Goal: Transaction & Acquisition: Purchase product/service

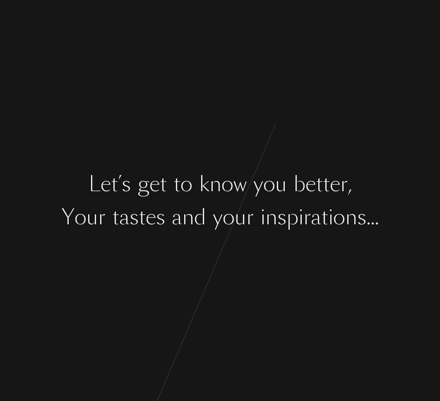
click at [212, 175] on div "n" at bounding box center [216, 184] width 12 height 31
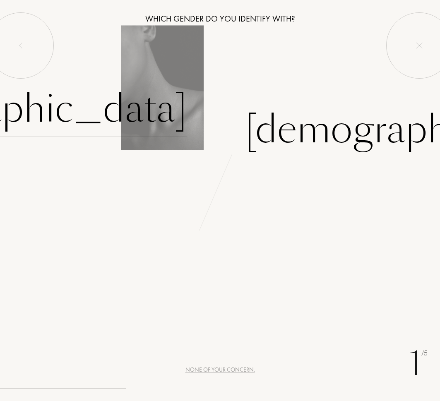
click at [167, 120] on div "Female" at bounding box center [14, 109] width 346 height 56
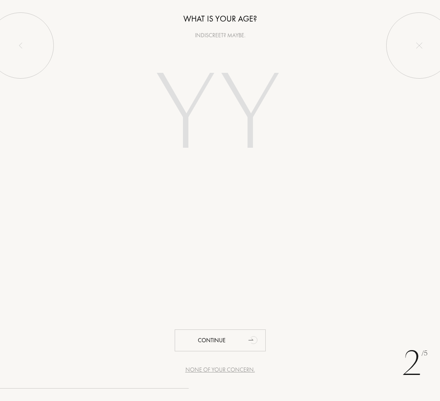
click at [241, 174] on input "number" at bounding box center [220, 115] width 178 height 143
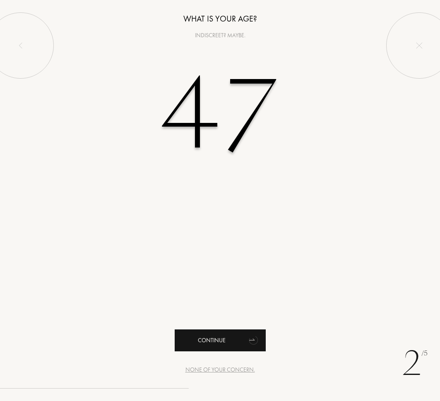
type input "47"
click at [213, 342] on div "Continue" at bounding box center [220, 341] width 91 height 22
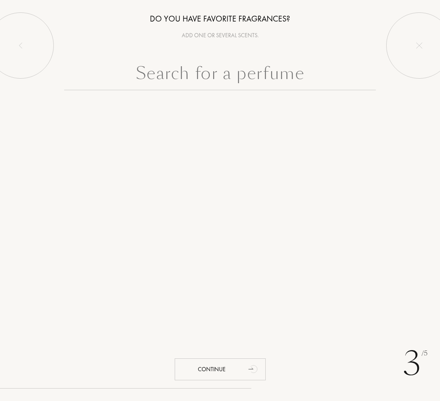
click at [225, 85] on input "text" at bounding box center [220, 75] width 312 height 30
click at [227, 33] on div "Add one or several scents." at bounding box center [220, 35] width 440 height 9
click at [215, 79] on input "text" at bounding box center [220, 75] width 312 height 30
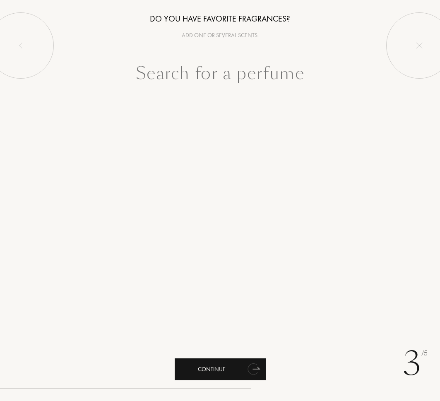
click at [210, 368] on div "Continue" at bounding box center [220, 370] width 91 height 22
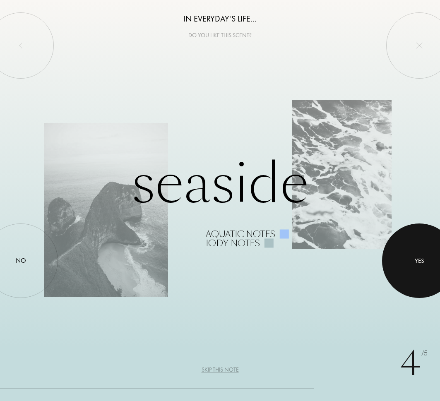
click at [412, 249] on div at bounding box center [419, 261] width 75 height 75
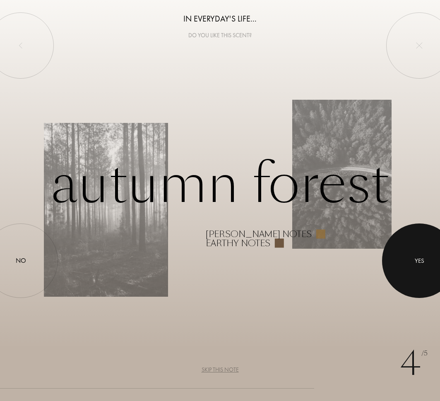
click at [416, 262] on div "Yes" at bounding box center [420, 261] width 10 height 10
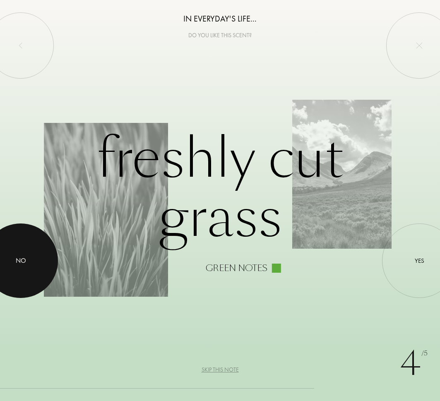
click at [27, 256] on div at bounding box center [20, 261] width 75 height 75
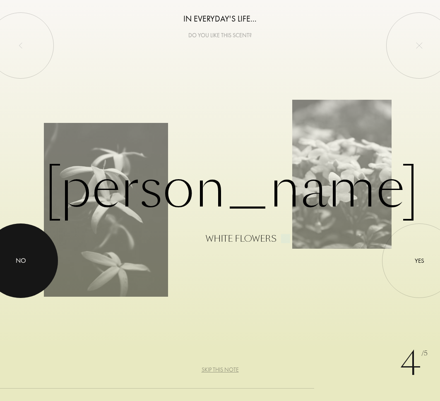
click at [29, 249] on div at bounding box center [20, 261] width 75 height 75
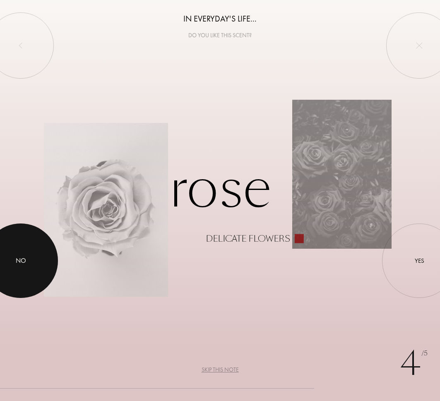
click at [27, 265] on div at bounding box center [20, 261] width 75 height 75
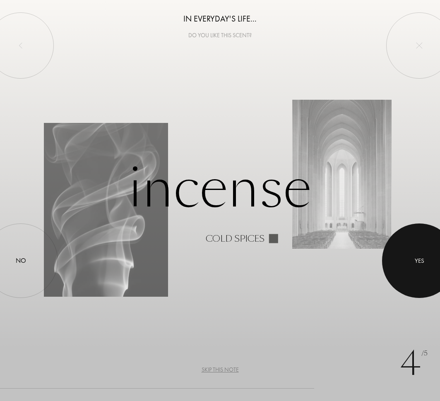
click at [410, 262] on div at bounding box center [419, 261] width 75 height 75
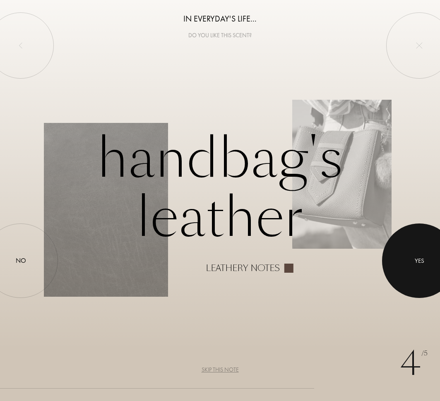
click at [420, 267] on div at bounding box center [419, 261] width 75 height 75
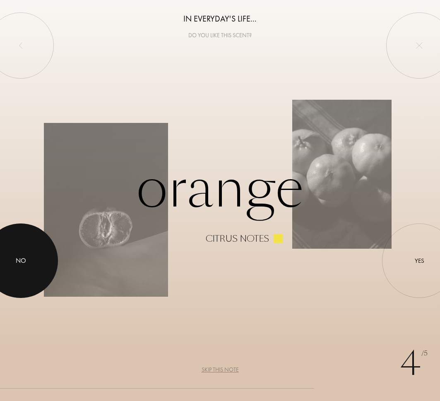
click at [7, 262] on div at bounding box center [20, 261] width 75 height 75
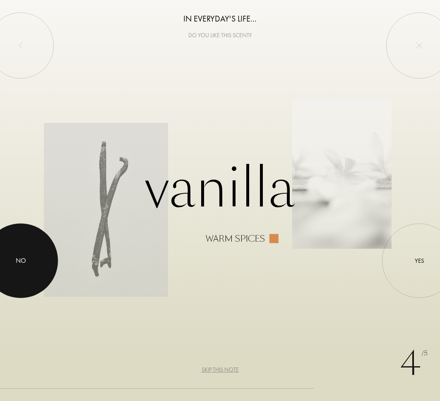
click at [39, 265] on div at bounding box center [20, 261] width 75 height 75
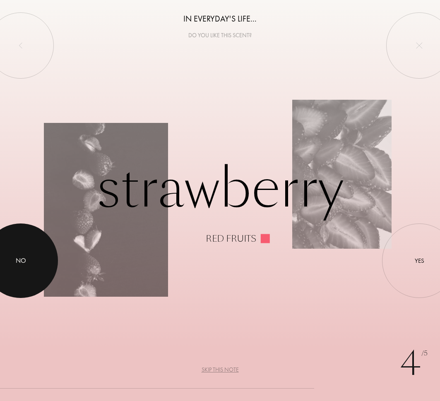
click at [29, 252] on div at bounding box center [20, 261] width 75 height 75
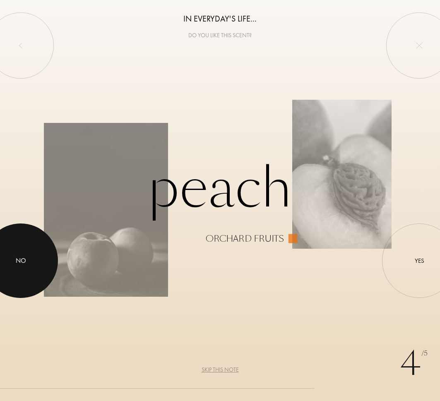
click at [29, 252] on div at bounding box center [20, 261] width 75 height 75
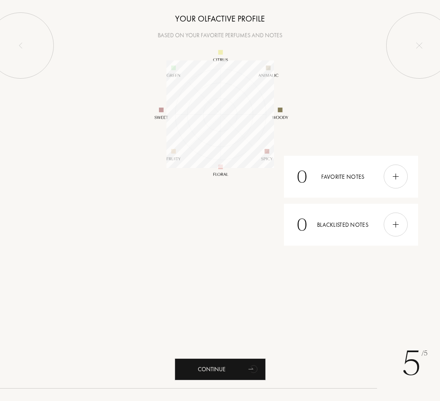
scroll to position [108, 108]
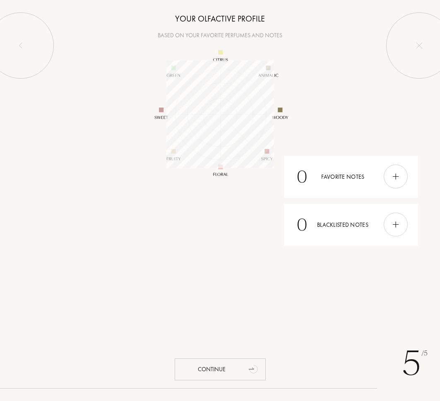
click at [215, 364] on div "Continue" at bounding box center [220, 370] width 91 height 22
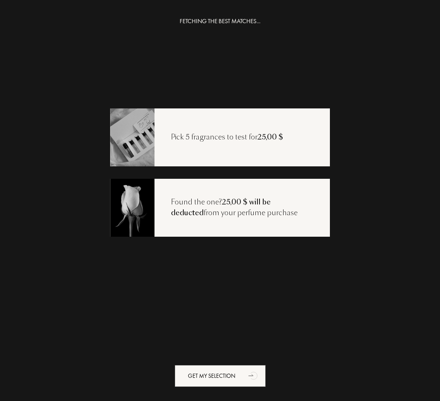
scroll to position [17, 0]
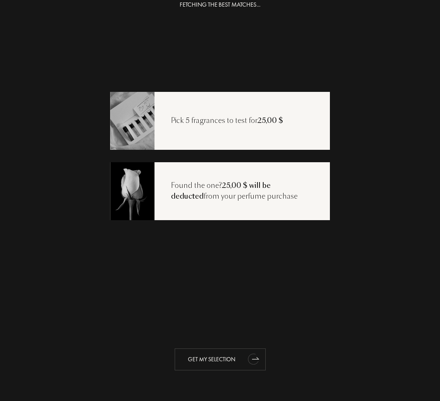
click at [210, 364] on div "Get my selection" at bounding box center [220, 360] width 91 height 22
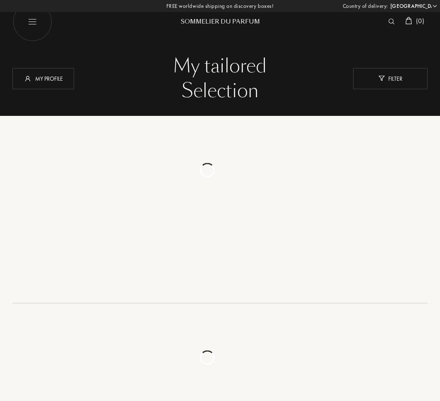
select select "US"
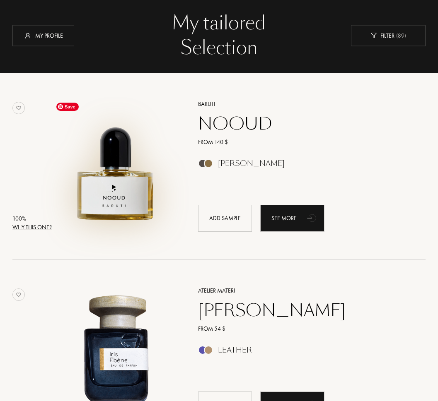
scroll to position [43, 0]
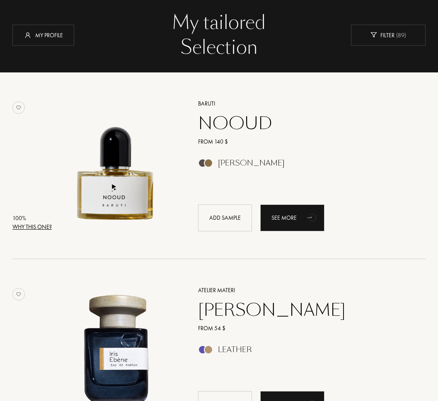
click at [237, 159] on div "[PERSON_NAME]" at bounding box center [251, 163] width 67 height 9
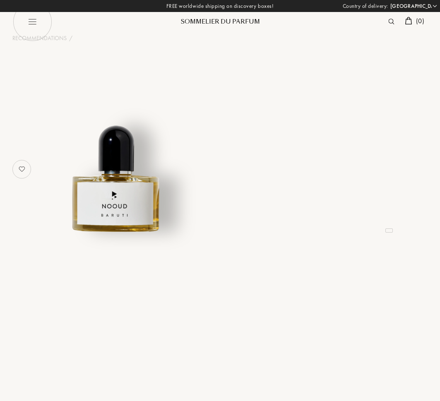
select select "US"
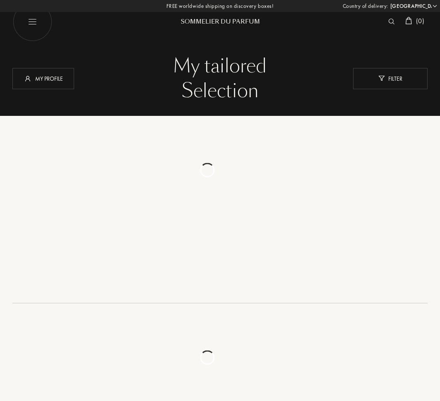
select select "US"
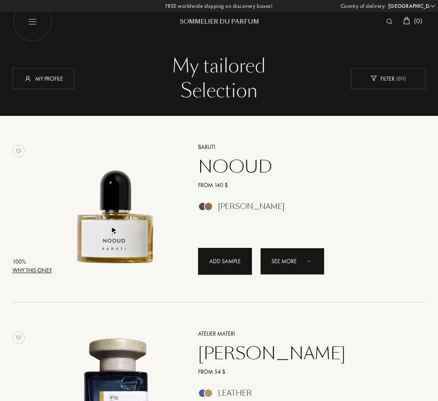
click at [228, 260] on div "Add sample" at bounding box center [225, 261] width 54 height 27
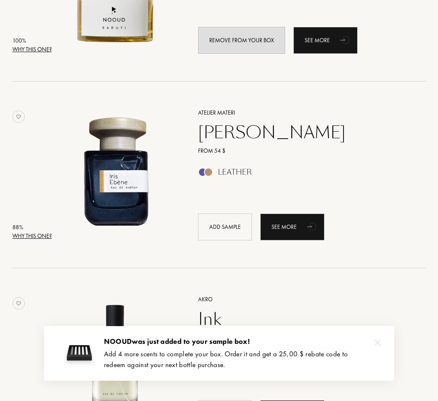
scroll to position [225, 0]
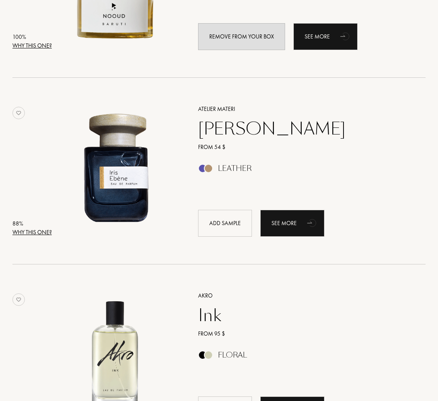
click at [44, 236] on div "Why this one?" at bounding box center [31, 232] width 39 height 9
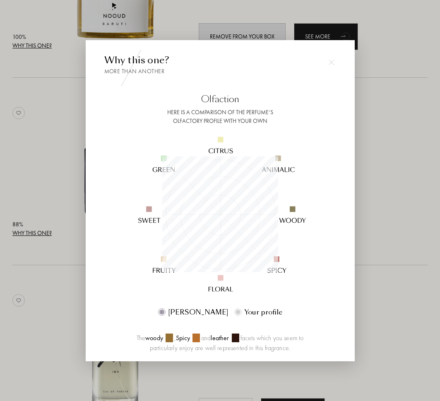
scroll to position [116, 116]
click at [331, 63] on img at bounding box center [332, 63] width 6 height 6
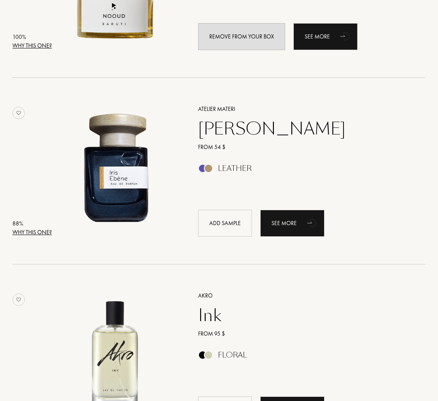
click at [41, 44] on div "Why this one?" at bounding box center [31, 45] width 39 height 9
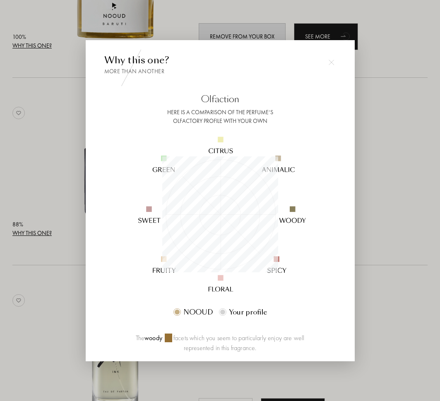
click at [408, 59] on div at bounding box center [220, 200] width 440 height 401
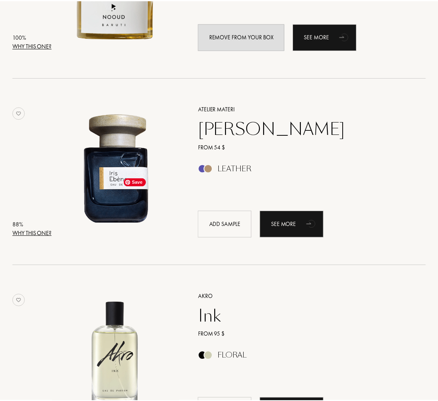
scroll to position [225, 0]
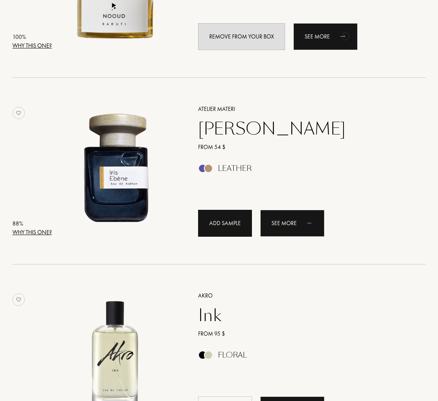
click at [216, 222] on div "Add sample" at bounding box center [225, 223] width 54 height 27
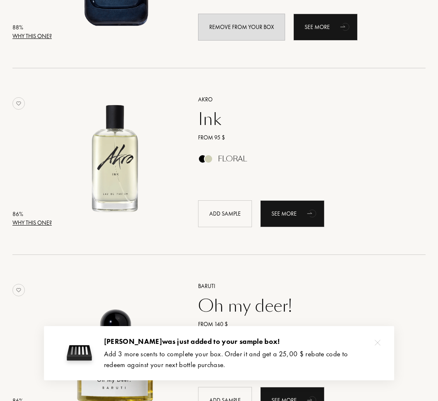
click at [34, 225] on div "Why this one?" at bounding box center [31, 223] width 39 height 9
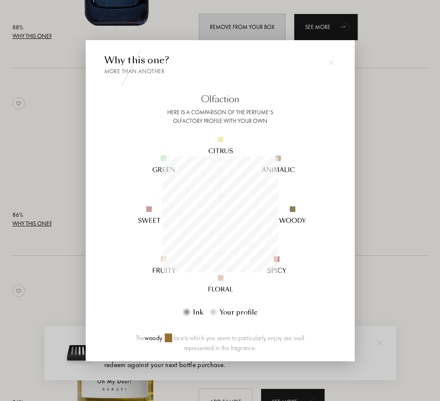
scroll to position [116, 116]
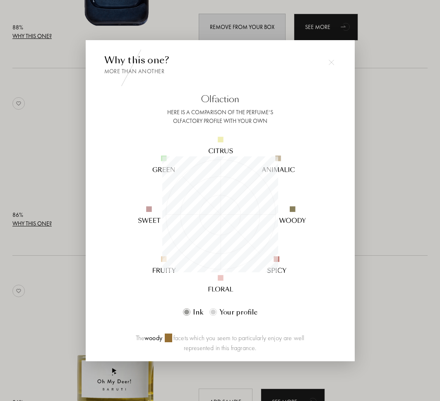
click at [333, 63] on img at bounding box center [332, 63] width 6 height 6
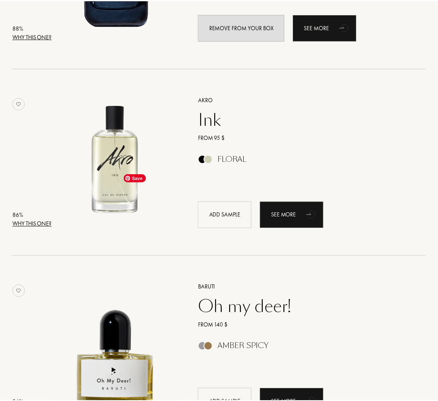
scroll to position [421, 0]
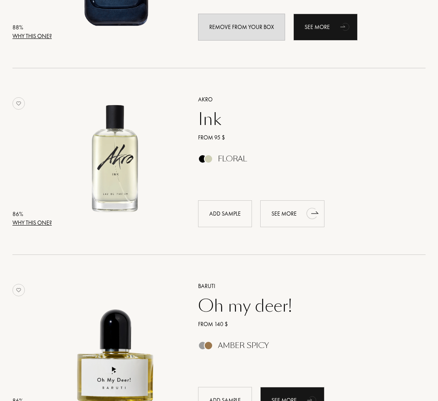
click at [296, 213] on div "See more" at bounding box center [292, 214] width 64 height 27
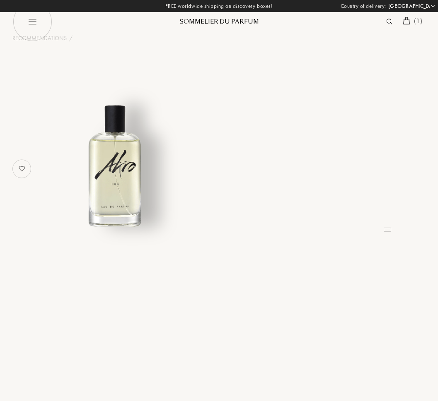
select select "US"
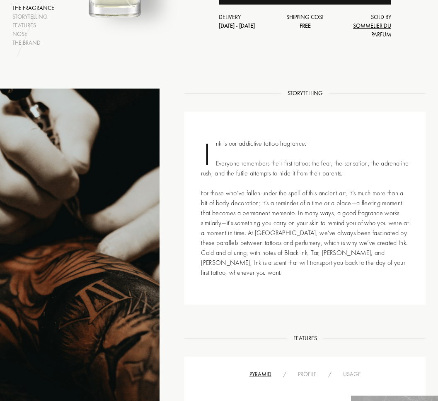
scroll to position [211, 0]
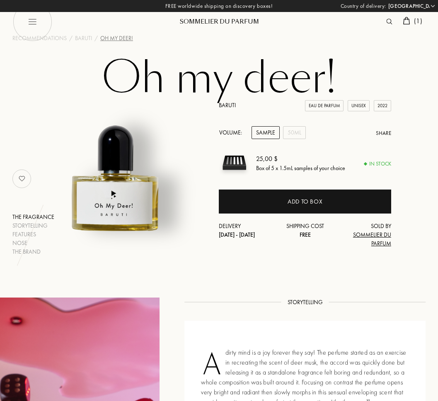
select select "US"
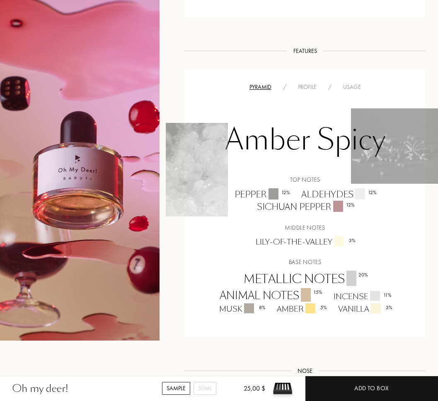
scroll to position [436, 0]
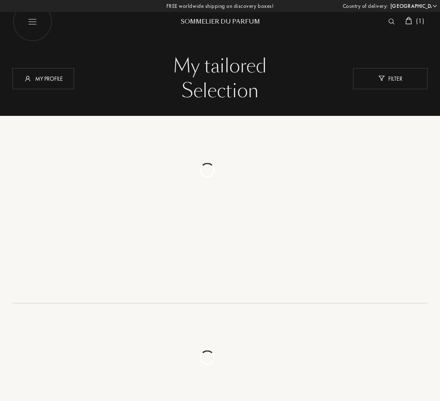
select select "US"
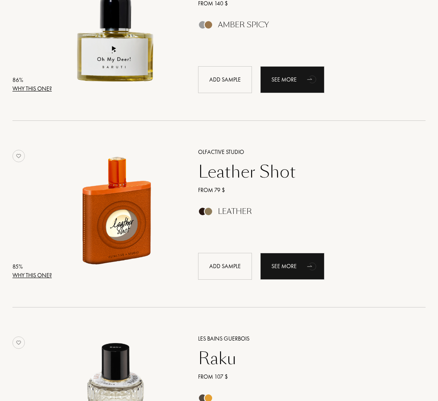
scroll to position [763, 0]
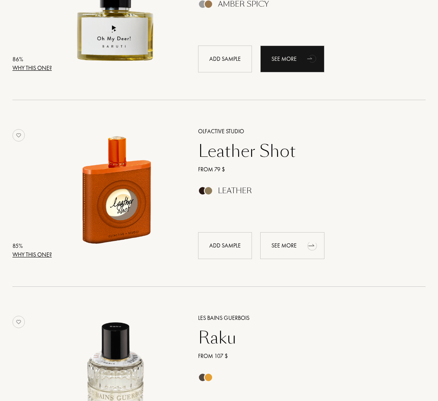
click at [289, 244] on div "See more" at bounding box center [292, 245] width 64 height 27
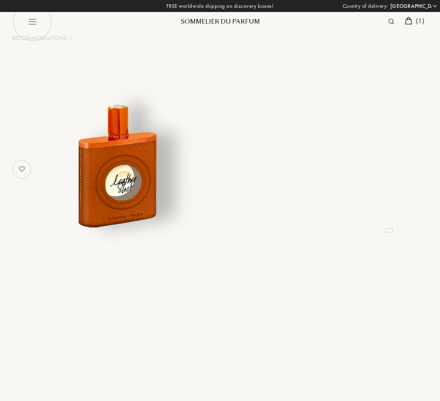
select select "US"
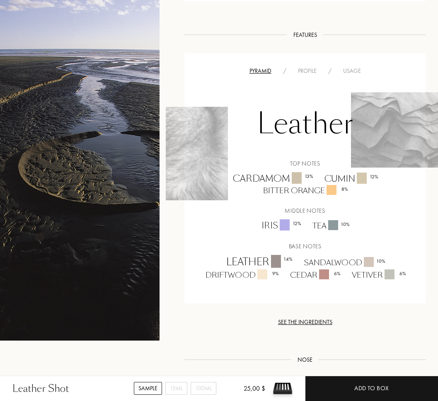
scroll to position [579, 0]
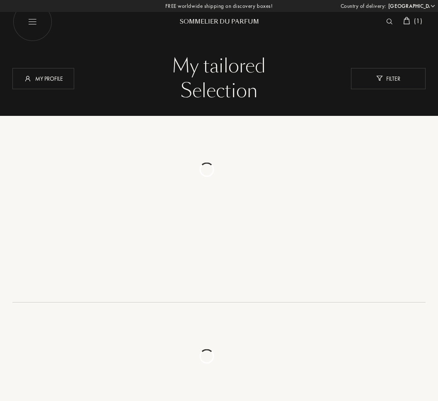
select select "US"
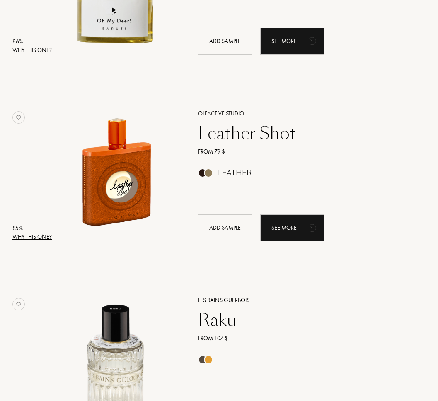
scroll to position [785, 0]
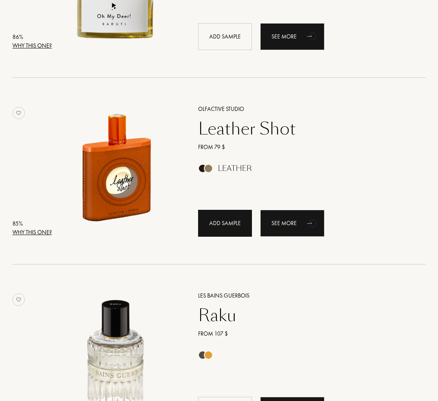
click at [218, 222] on div "Add sample" at bounding box center [225, 223] width 54 height 27
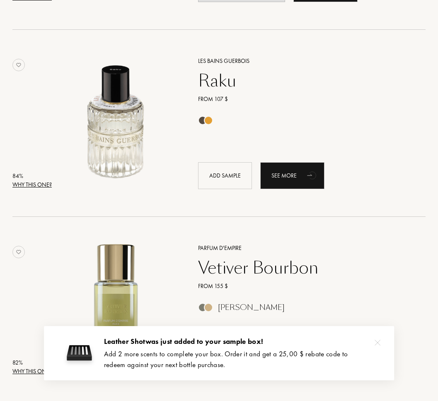
scroll to position [1022, 0]
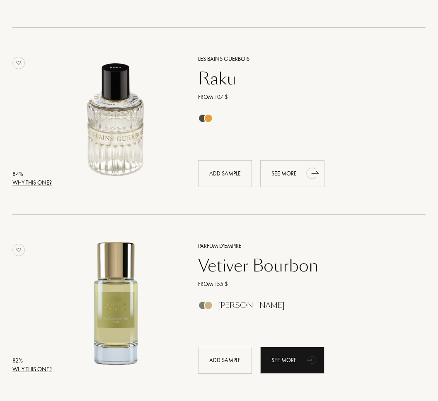
click at [289, 175] on div "See more" at bounding box center [292, 173] width 64 height 27
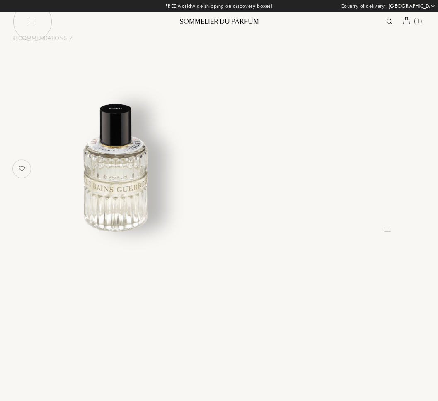
select select "US"
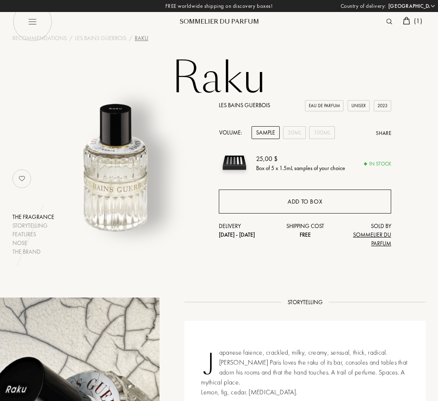
click at [286, 199] on div "Add to box" at bounding box center [305, 202] width 172 height 24
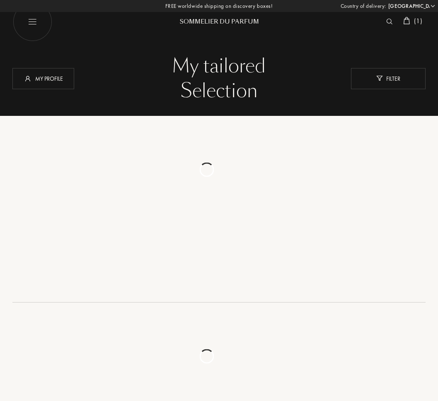
select select "US"
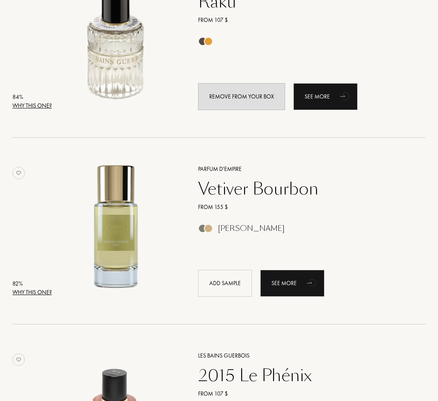
scroll to position [1099, 0]
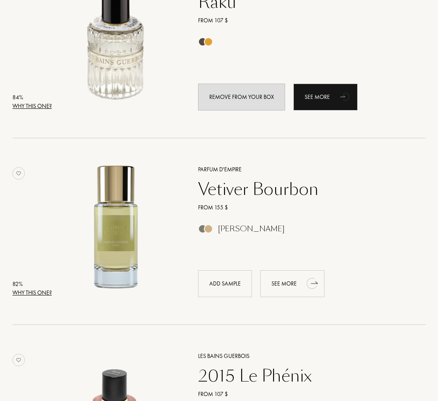
click at [284, 286] on div "See more" at bounding box center [292, 284] width 64 height 27
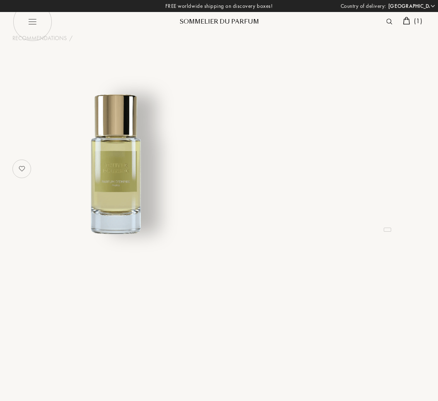
select select "US"
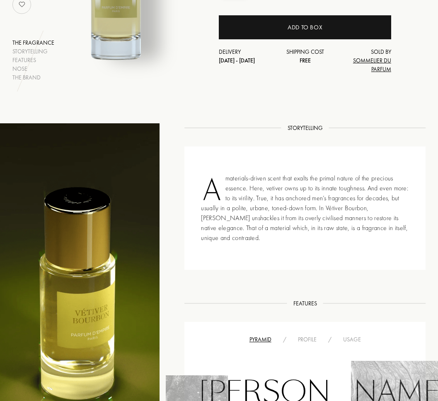
scroll to position [175, 0]
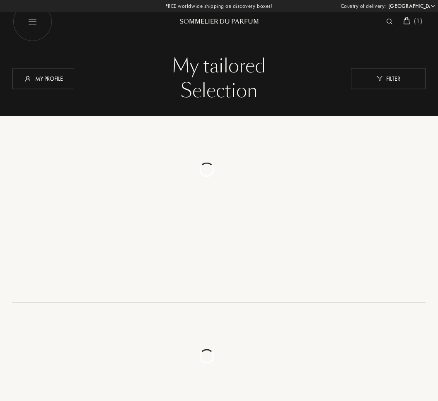
select select "US"
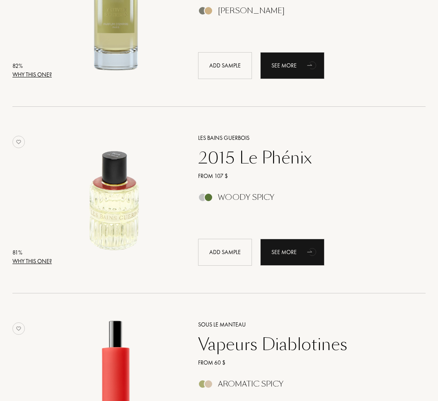
scroll to position [1319, 0]
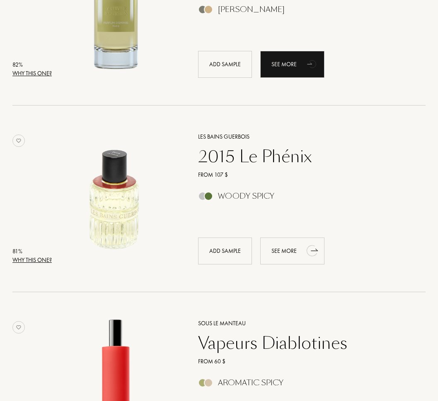
click at [290, 248] on div "See more" at bounding box center [292, 251] width 64 height 27
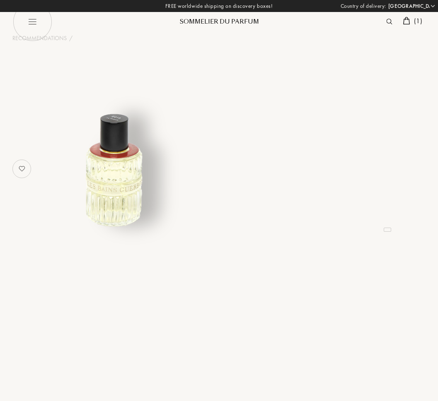
select select "US"
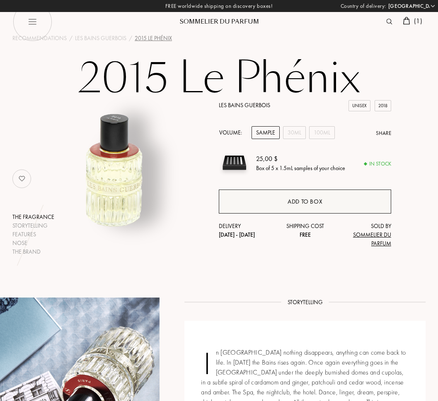
click at [279, 203] on div "Add to box" at bounding box center [305, 202] width 172 height 24
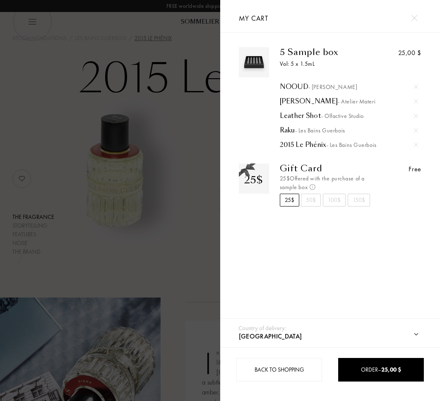
click at [78, 146] on div at bounding box center [110, 200] width 220 height 401
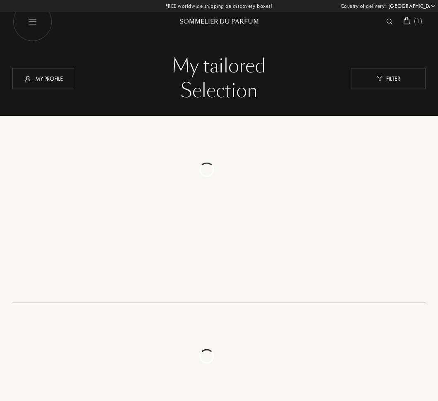
select select "US"
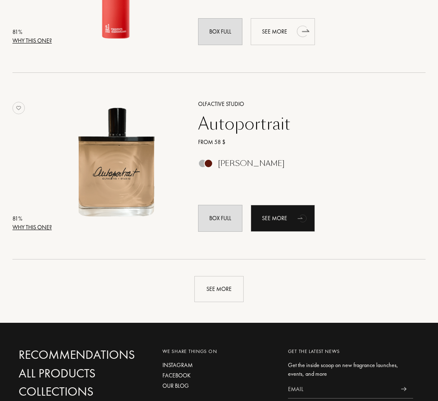
scroll to position [1772, 0]
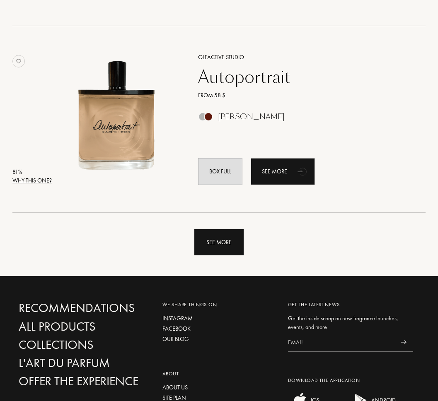
click at [220, 244] on div "See more" at bounding box center [218, 243] width 49 height 26
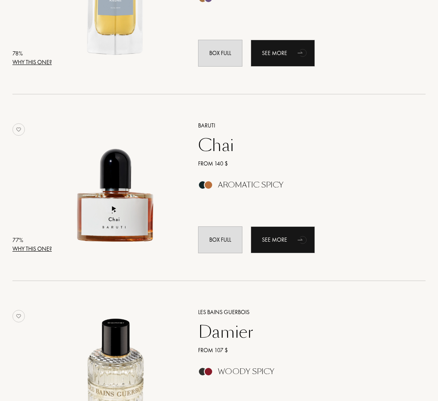
scroll to position [2457, 0]
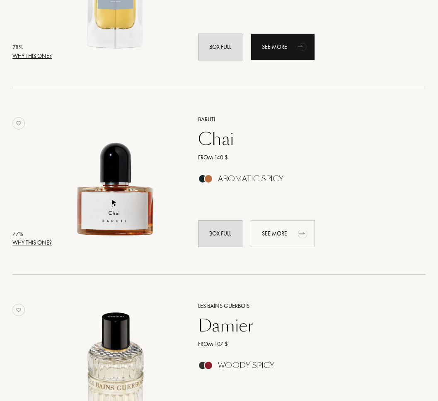
click at [275, 237] on div "See more" at bounding box center [283, 233] width 64 height 27
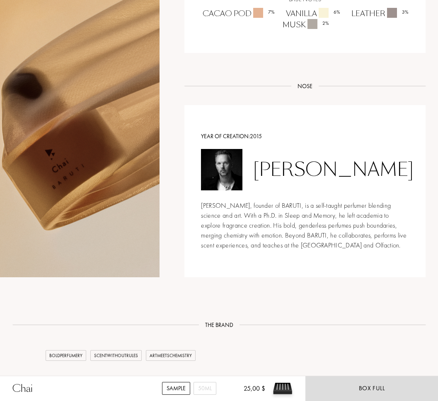
scroll to position [792, 0]
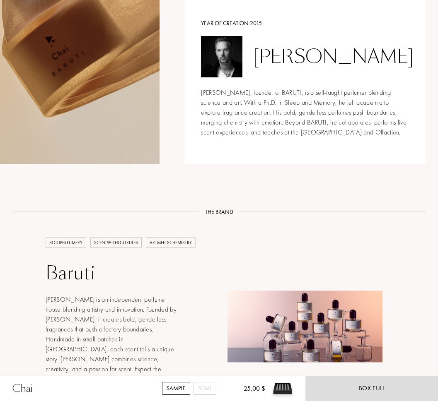
click at [275, 237] on div at bounding box center [305, 326] width 172 height 179
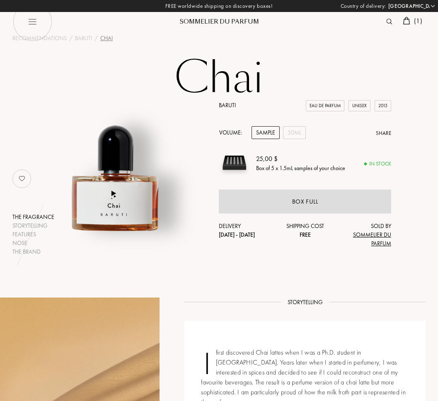
click at [404, 20] on img at bounding box center [406, 20] width 7 height 7
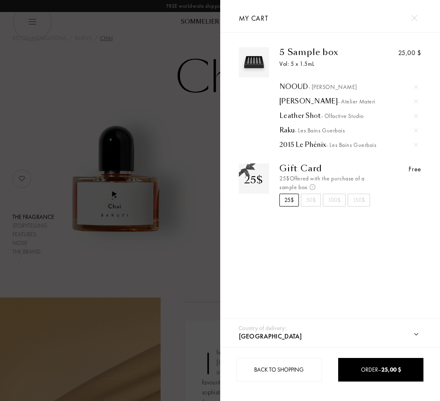
click at [110, 88] on div at bounding box center [110, 200] width 220 height 401
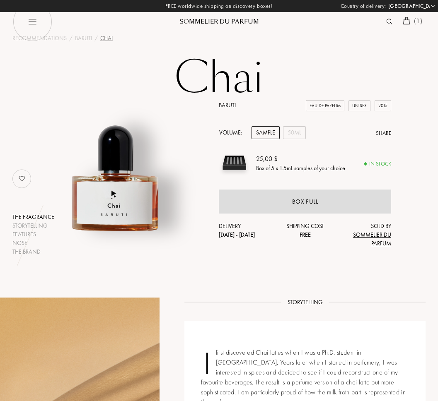
click at [424, 5] on select "[GEOGRAPHIC_DATA] [GEOGRAPHIC_DATA] [GEOGRAPHIC_DATA] [GEOGRAPHIC_DATA] [GEOGRA…" at bounding box center [411, 6] width 50 height 8
select select "AT"
click at [386, 2] on select "[GEOGRAPHIC_DATA] [GEOGRAPHIC_DATA] [GEOGRAPHIC_DATA] [GEOGRAPHIC_DATA] [GEOGRA…" at bounding box center [411, 6] width 50 height 8
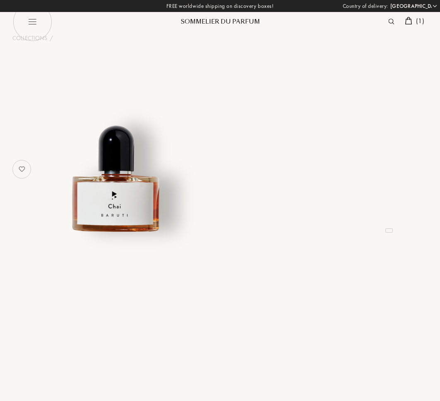
select select "AT"
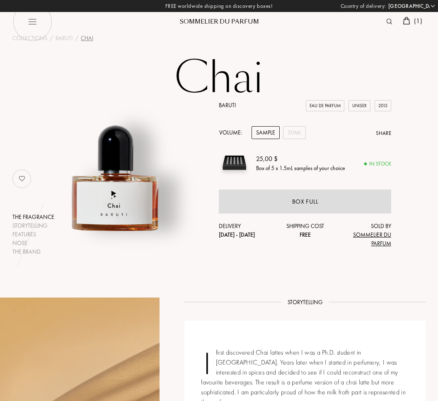
click at [414, 23] on span "( 1 )" at bounding box center [418, 21] width 8 height 9
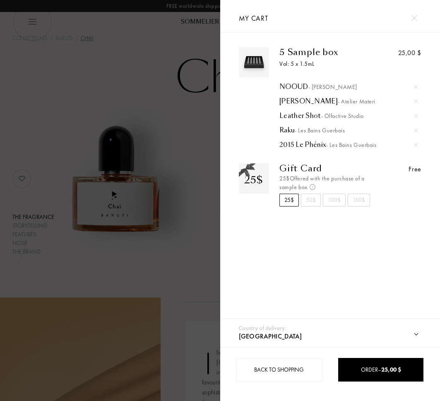
click at [80, 58] on div at bounding box center [110, 200] width 220 height 401
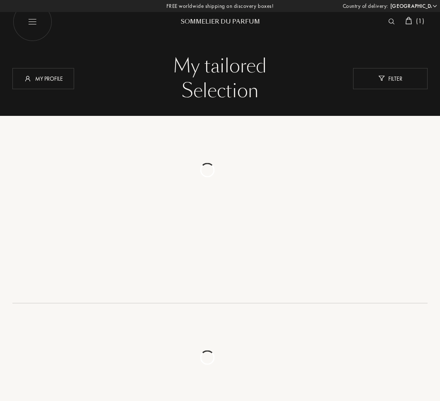
select select "AT"
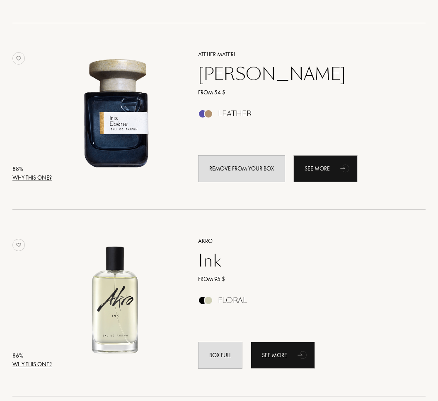
scroll to position [279, 0]
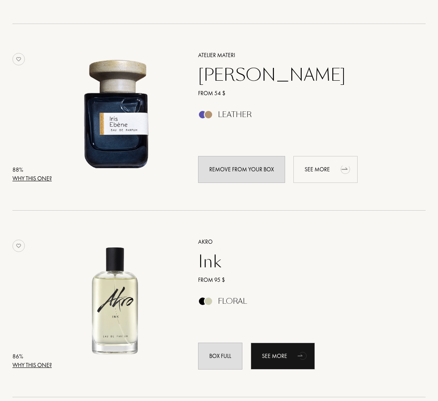
click at [309, 169] on div "See more" at bounding box center [325, 169] width 64 height 27
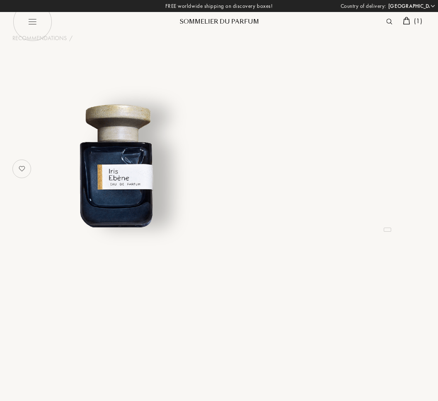
select select "AT"
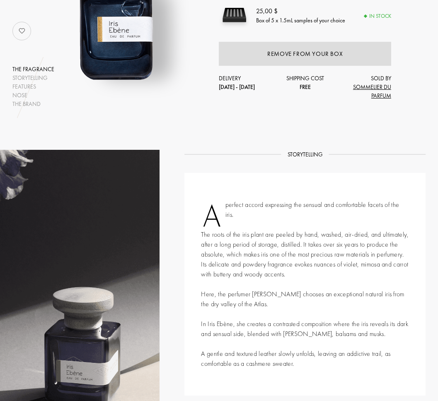
scroll to position [157, 0]
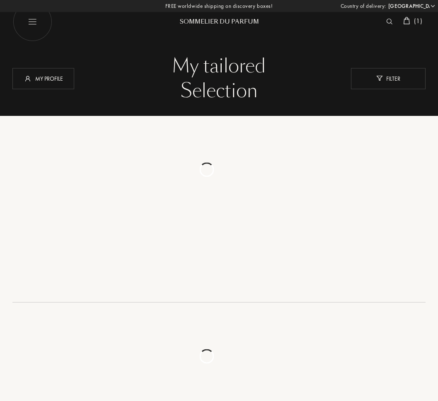
select select "AT"
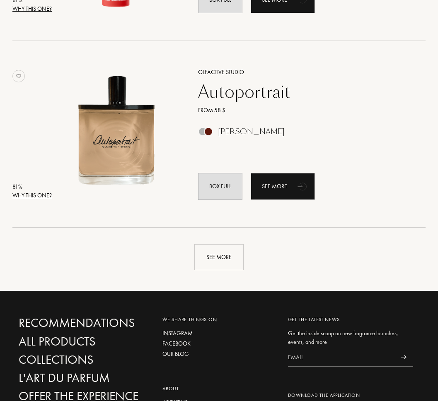
scroll to position [1748, 0]
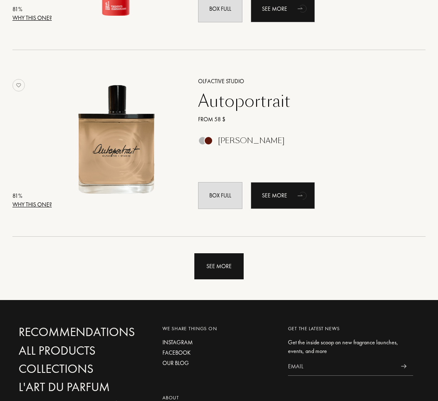
click at [221, 266] on div "See more" at bounding box center [218, 267] width 49 height 26
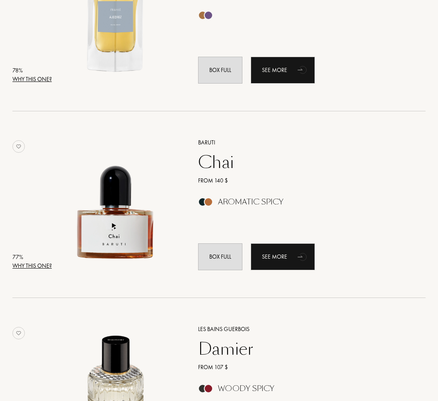
scroll to position [2466, 0]
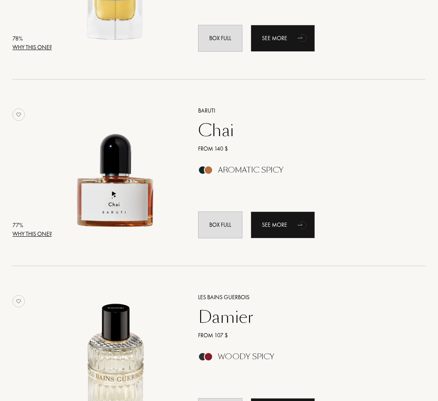
click at [33, 235] on div "Why this one?" at bounding box center [31, 234] width 39 height 9
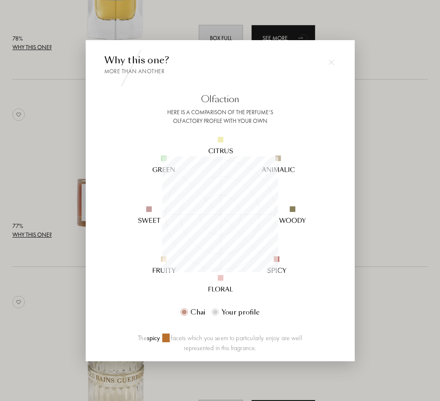
scroll to position [116, 116]
click at [331, 63] on img at bounding box center [332, 63] width 6 height 6
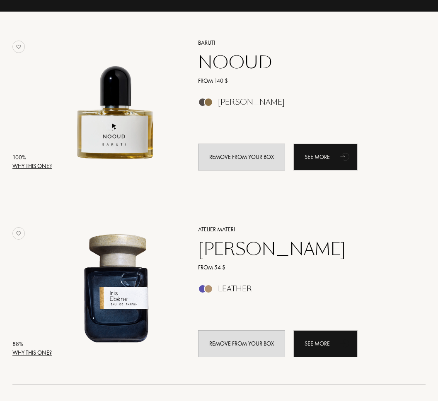
scroll to position [0, 0]
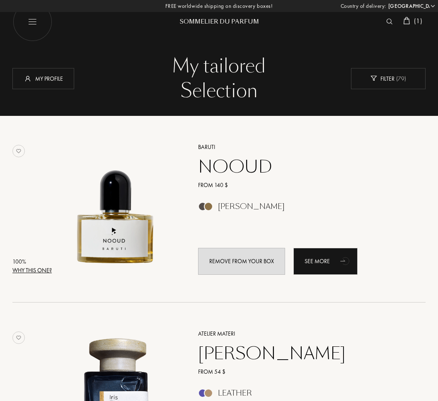
click at [410, 20] on div "( 1 )" at bounding box center [413, 21] width 26 height 11
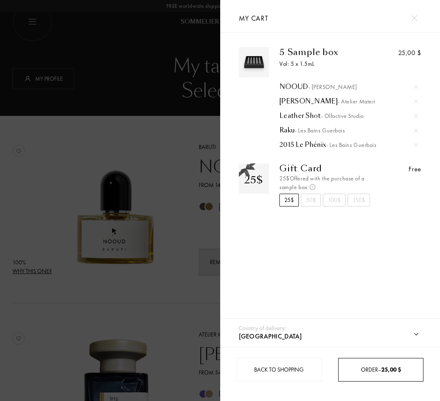
click at [386, 368] on span "25,00 $" at bounding box center [392, 369] width 20 height 7
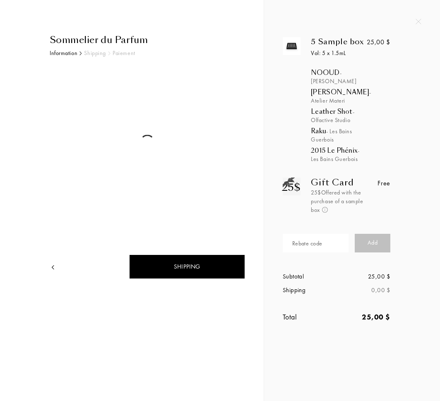
select select "AT"
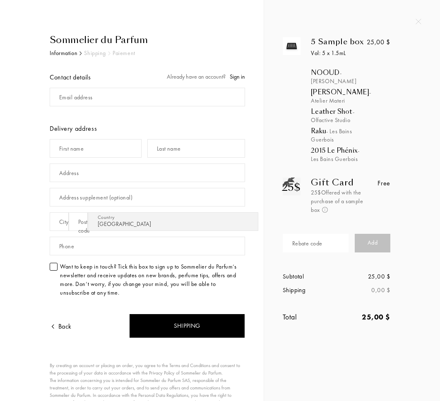
click at [91, 99] on div "Email address" at bounding box center [75, 97] width 33 height 9
type input "[PERSON_NAME][EMAIL_ADDRESS][PERSON_NAME][DOMAIN_NAME]"
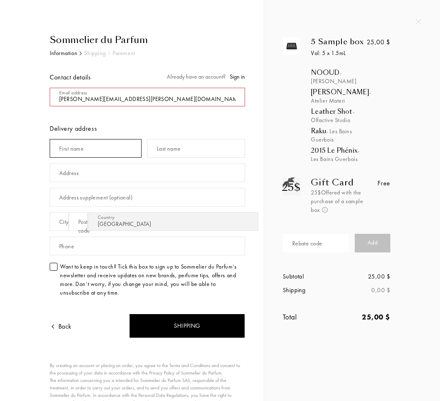
type input "Olivia"
type input "Ladinig"
type input "[STREET_ADDRESS]"
type input "Wien"
type input "1150"
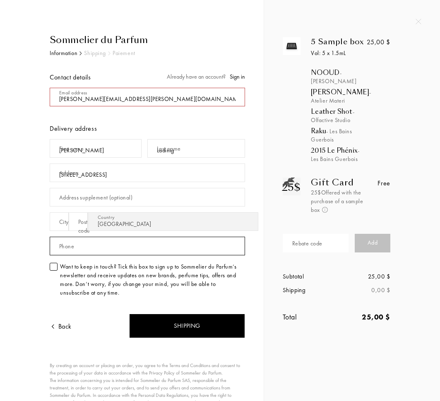
type input "06704008277"
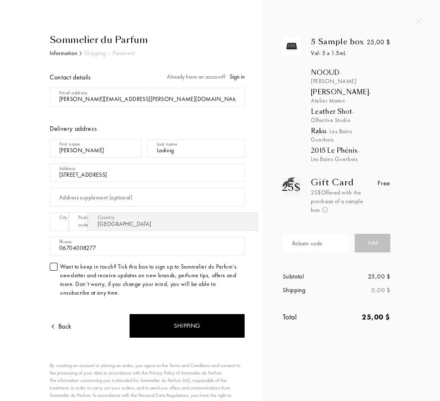
click at [2, 169] on div "Sommelier du Parfum Information Shipping Paiement Contact details Already have …" at bounding box center [132, 231] width 264 height 462
click at [26, 205] on div "Sommelier du Parfum Information Shipping Paiement Contact details Already have …" at bounding box center [135, 247] width 220 height 429
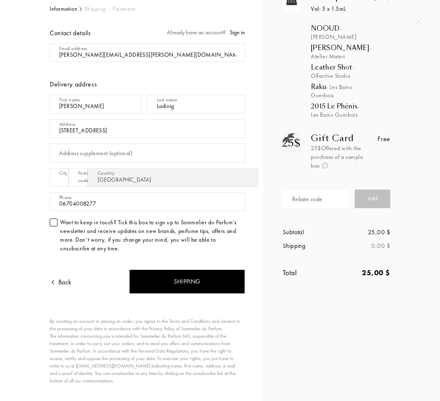
scroll to position [60, 0]
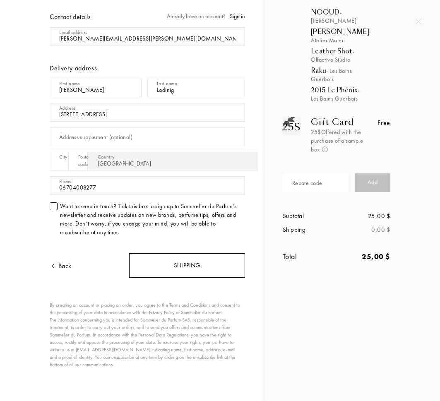
click at [188, 268] on div "Shipping" at bounding box center [187, 266] width 116 height 24
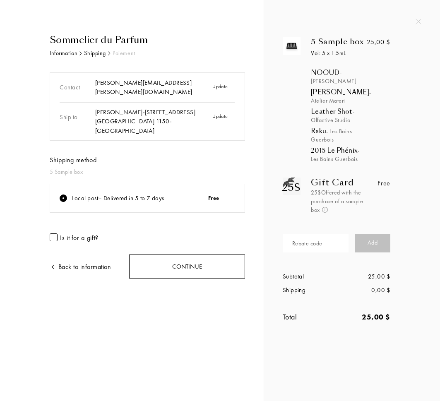
click at [174, 260] on div "Continue" at bounding box center [187, 267] width 116 height 24
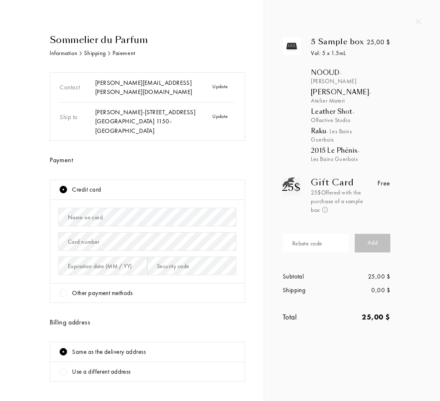
click at [61, 290] on div at bounding box center [63, 293] width 7 height 7
